Goal: Transaction & Acquisition: Purchase product/service

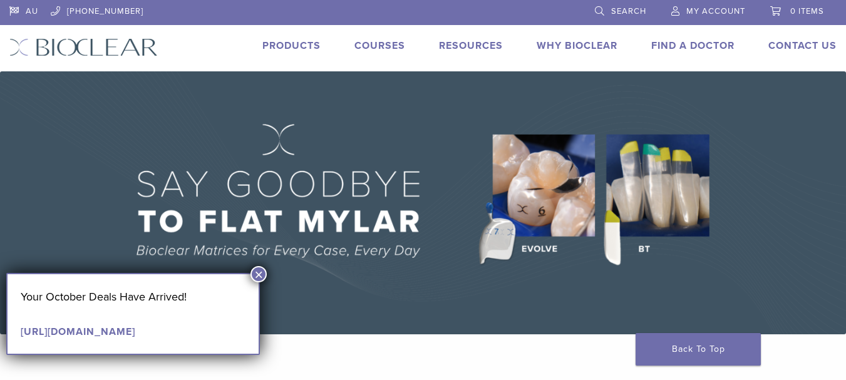
click at [256, 274] on button "×" at bounding box center [258, 274] width 16 height 16
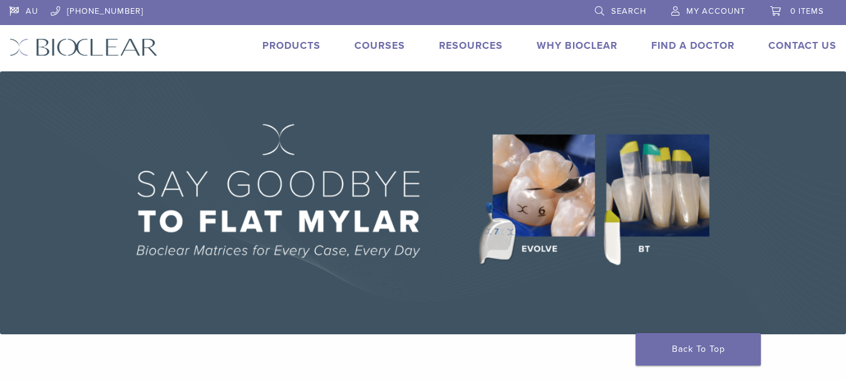
click at [292, 48] on link "Products" at bounding box center [291, 45] width 58 height 13
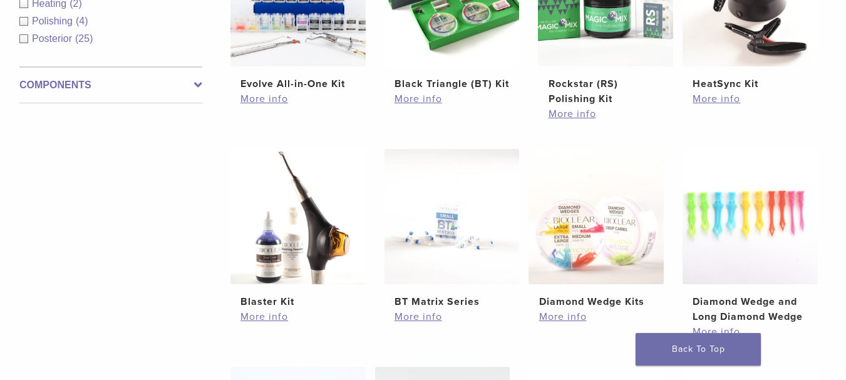
scroll to position [599, 0]
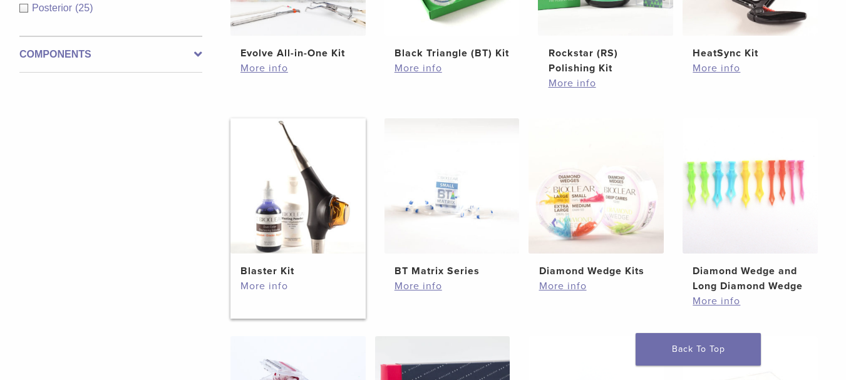
click at [254, 284] on link "More info" at bounding box center [297, 286] width 115 height 15
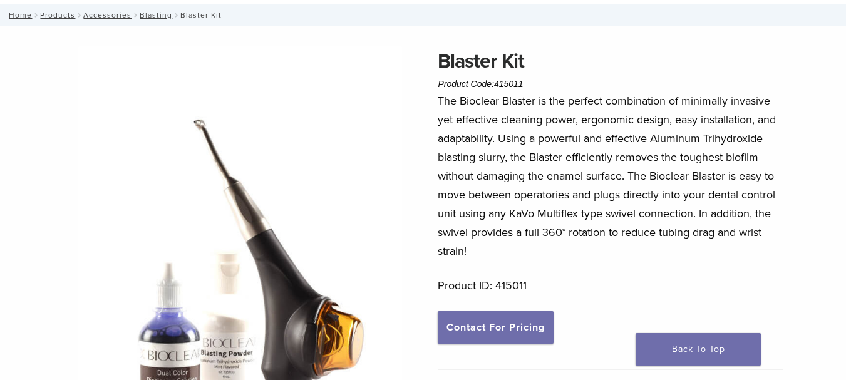
scroll to position [57, 0]
